Goal: Transaction & Acquisition: Purchase product/service

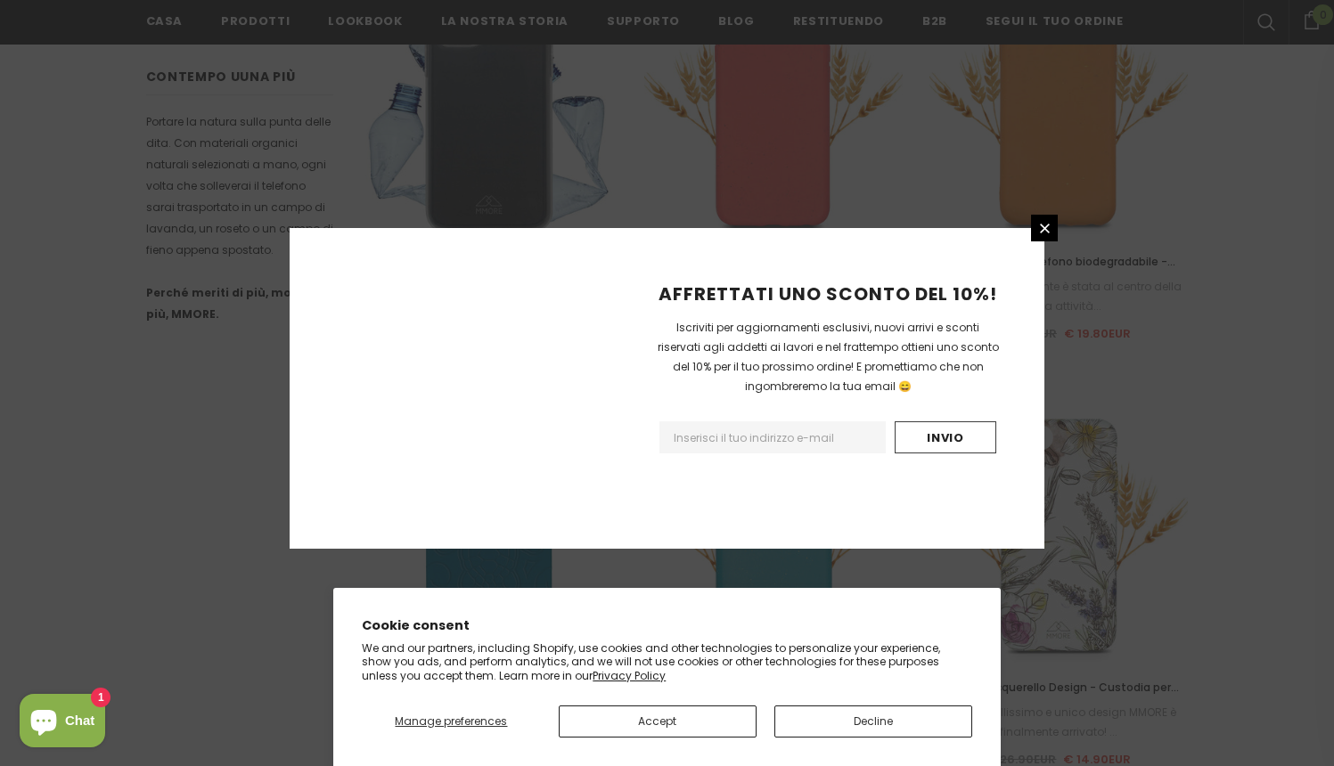
scroll to position [2050, 0]
